Goal: Browse casually

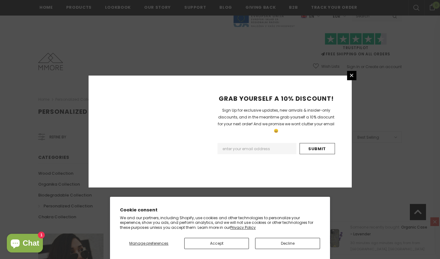
scroll to position [378, 0]
